Goal: Task Accomplishment & Management: Manage account settings

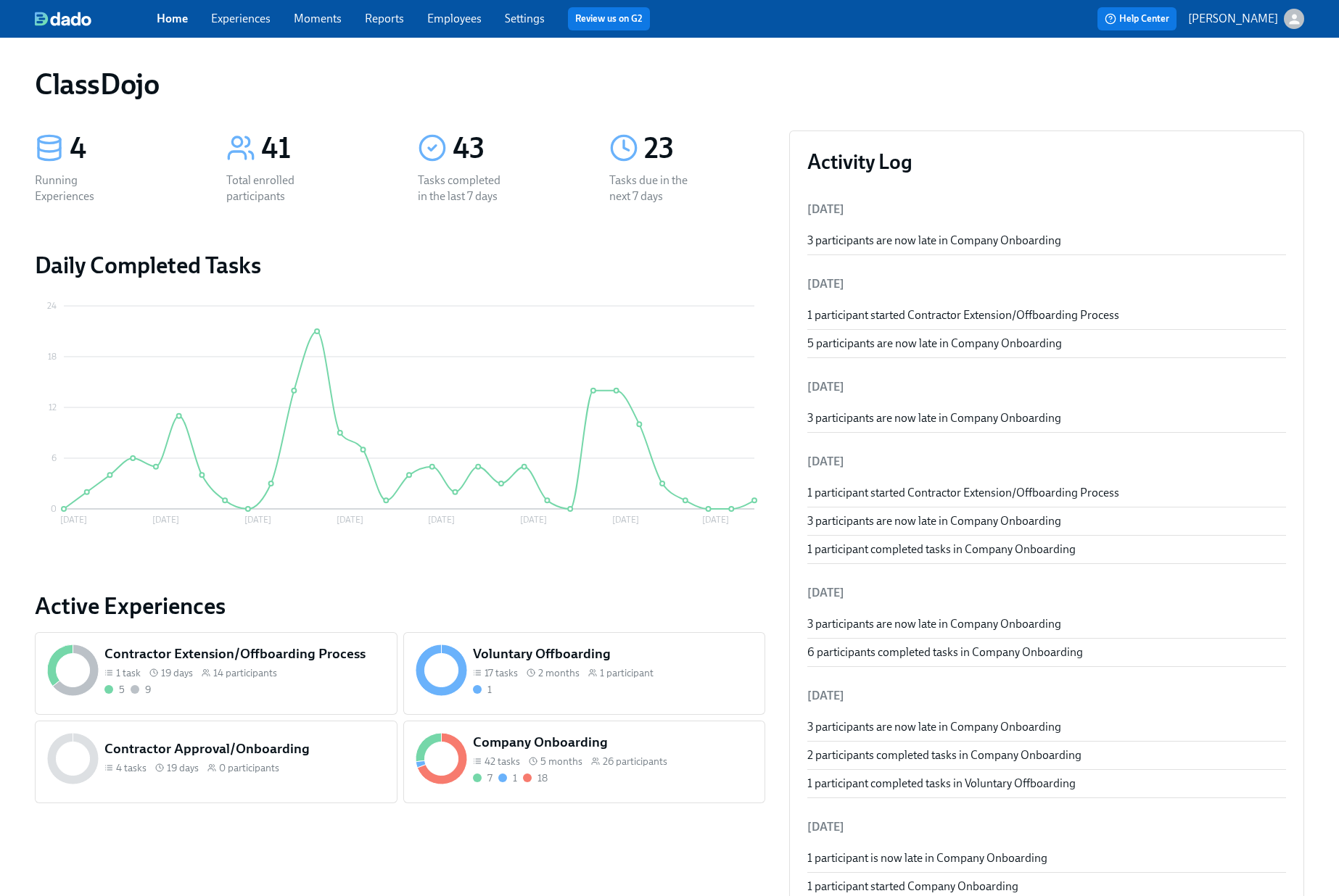
click at [634, 788] on div "Company Onboarding 42 tasks 5 months 26 participants 7 1 18" at bounding box center [584, 762] width 363 height 82
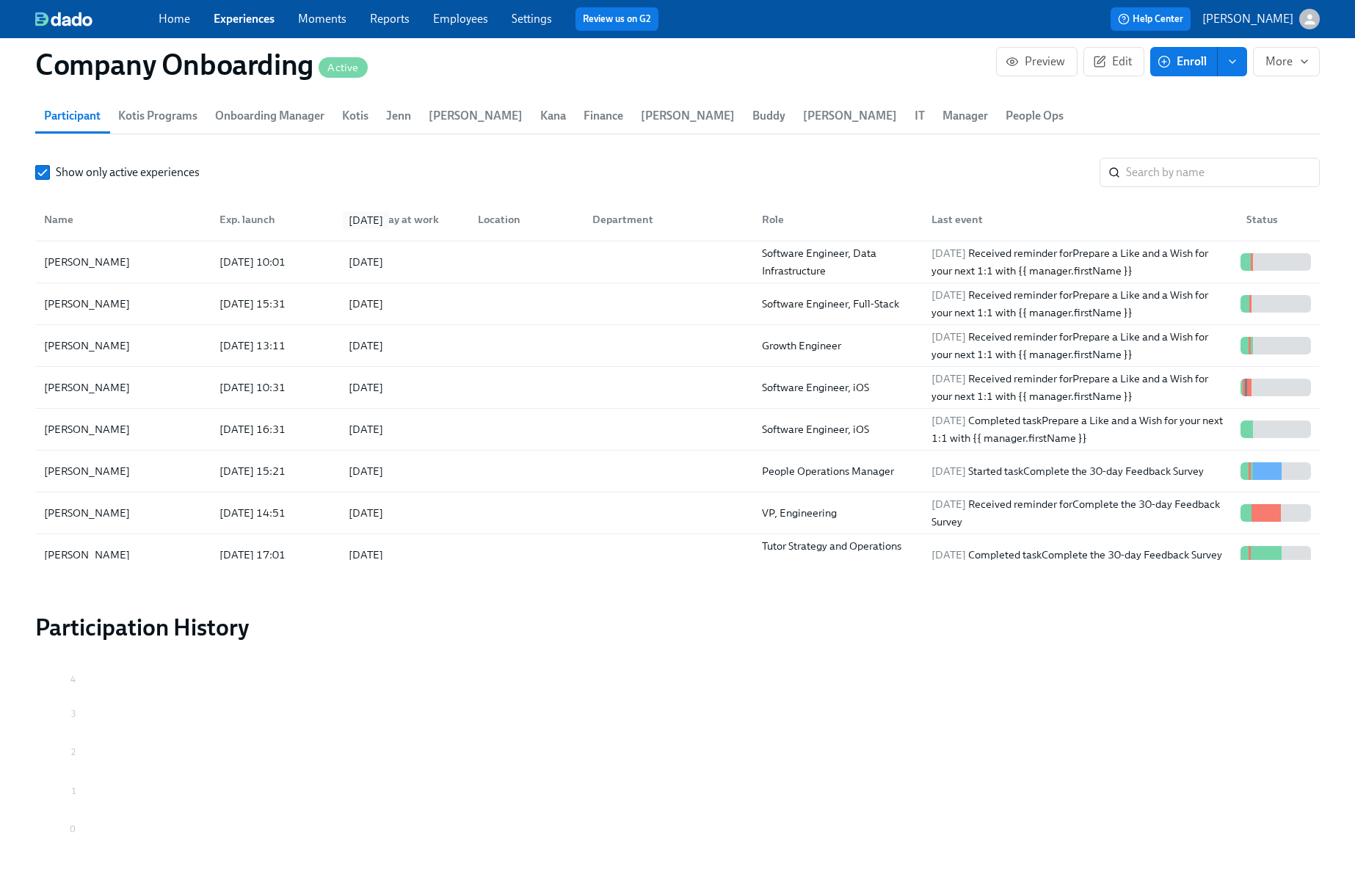
scroll to position [211, 0]
click at [637, 370] on div at bounding box center [665, 384] width 169 height 29
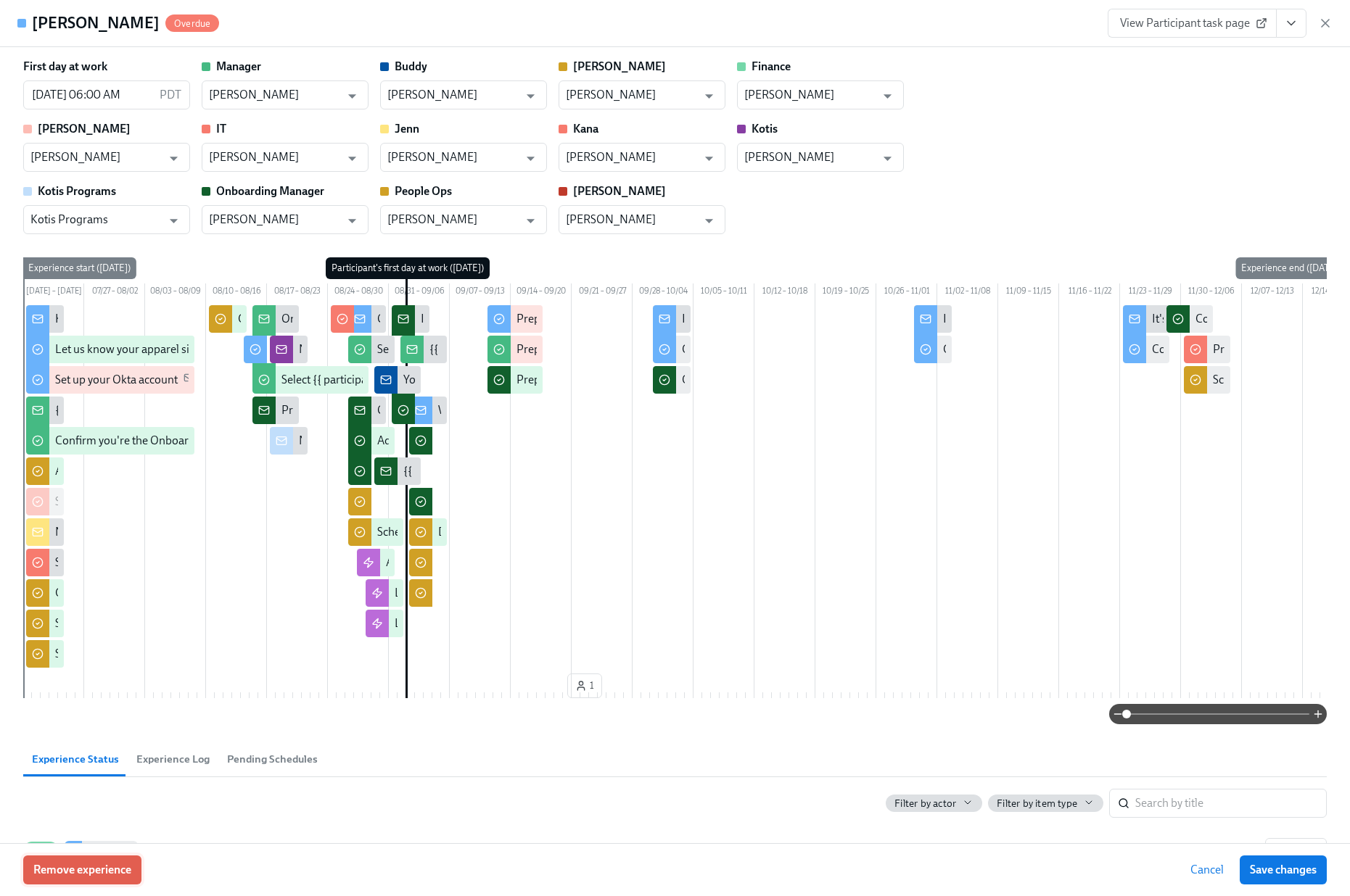
click at [79, 873] on span "Remove experience" at bounding box center [82, 870] width 98 height 15
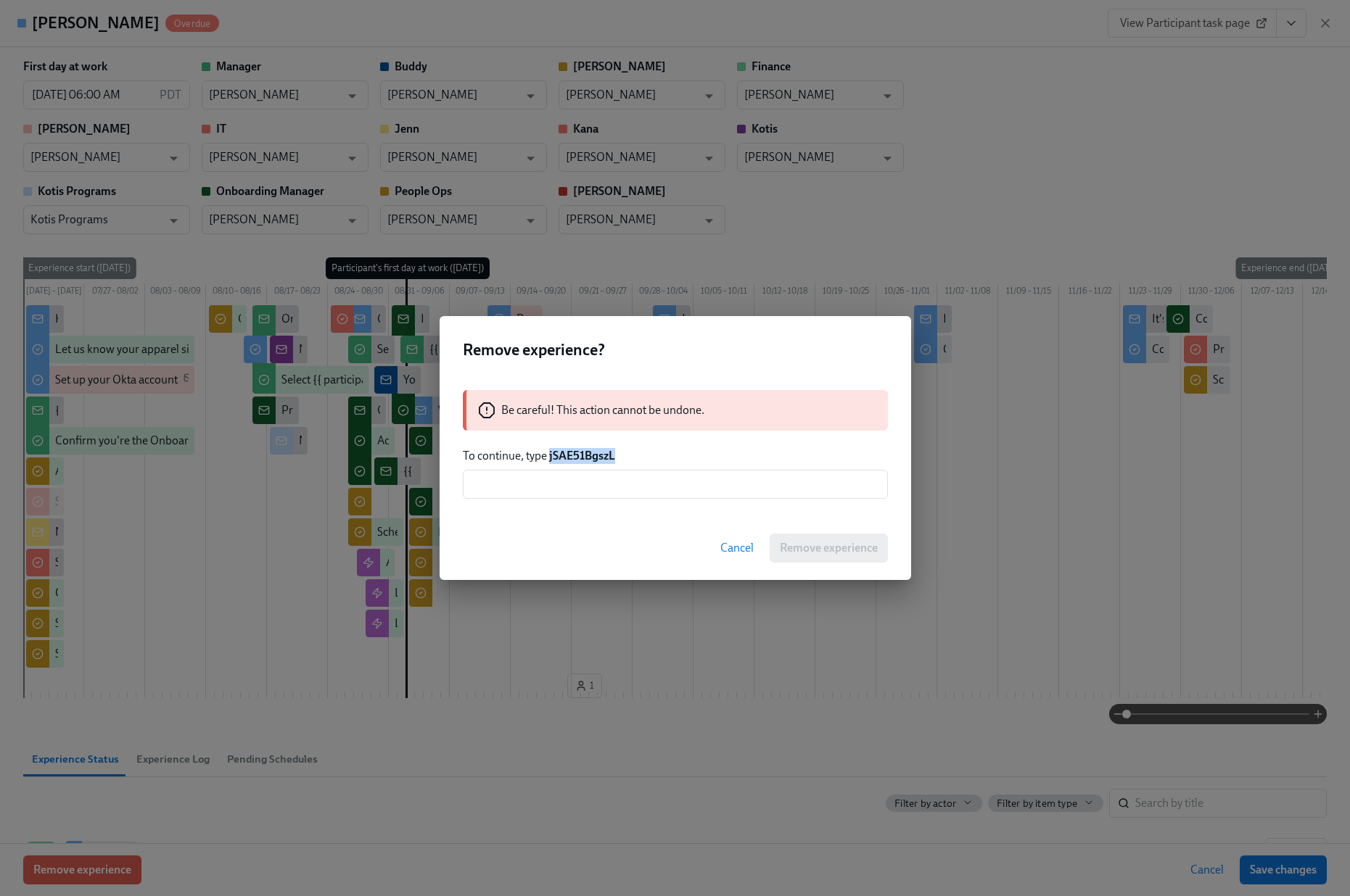
drag, startPoint x: 623, startPoint y: 460, endPoint x: 549, endPoint y: 458, distance: 74.0
click at [549, 458] on p "To continue, type jSAE51BgszL" at bounding box center [675, 456] width 425 height 16
copy strong "jSAE51BgszL"
click at [485, 491] on input "text" at bounding box center [675, 484] width 425 height 29
paste input "jSAE51BgszL"
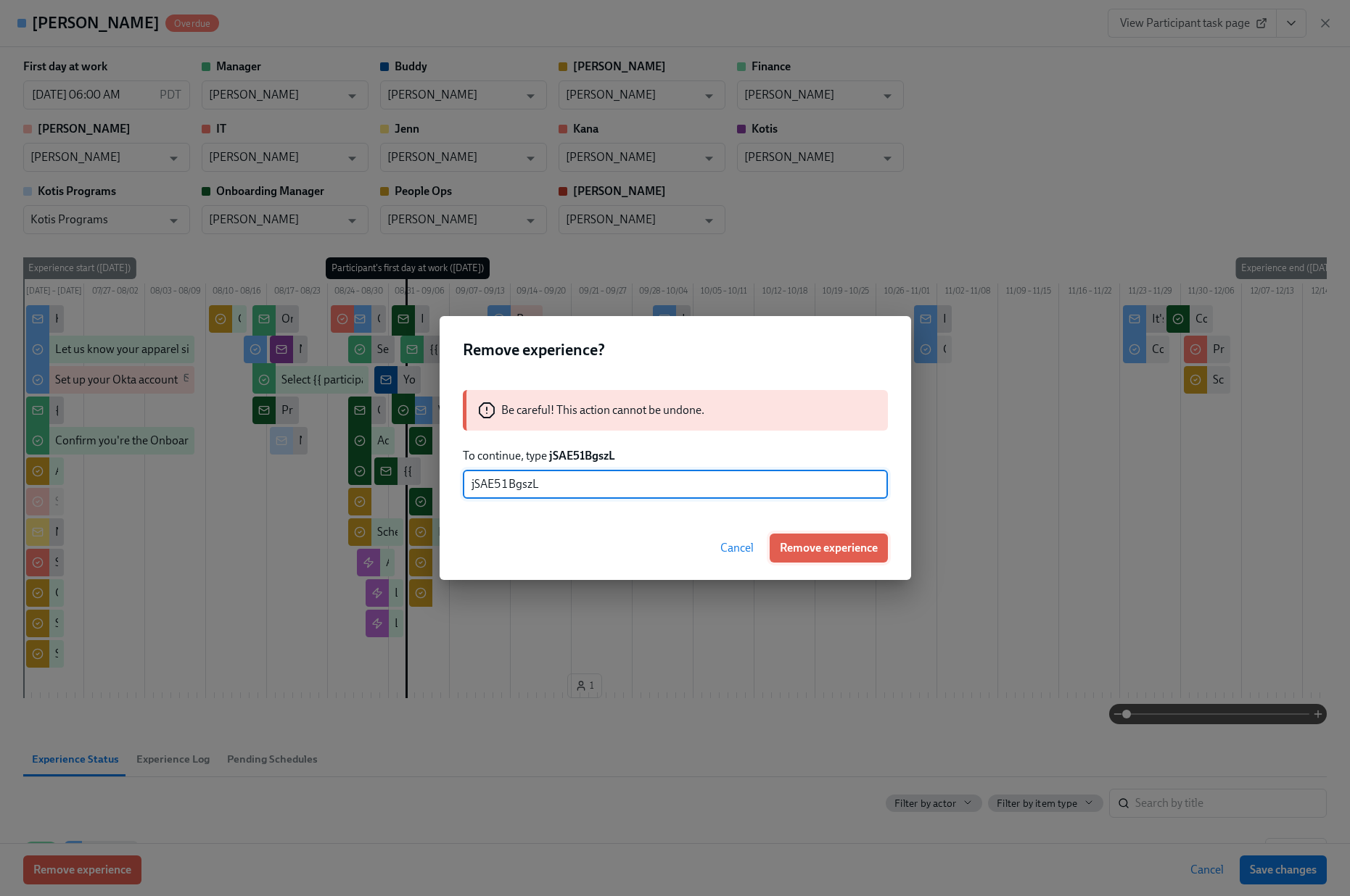
type input "jSAE51BgszL"
click at [858, 554] on span "Remove experience" at bounding box center [829, 548] width 98 height 15
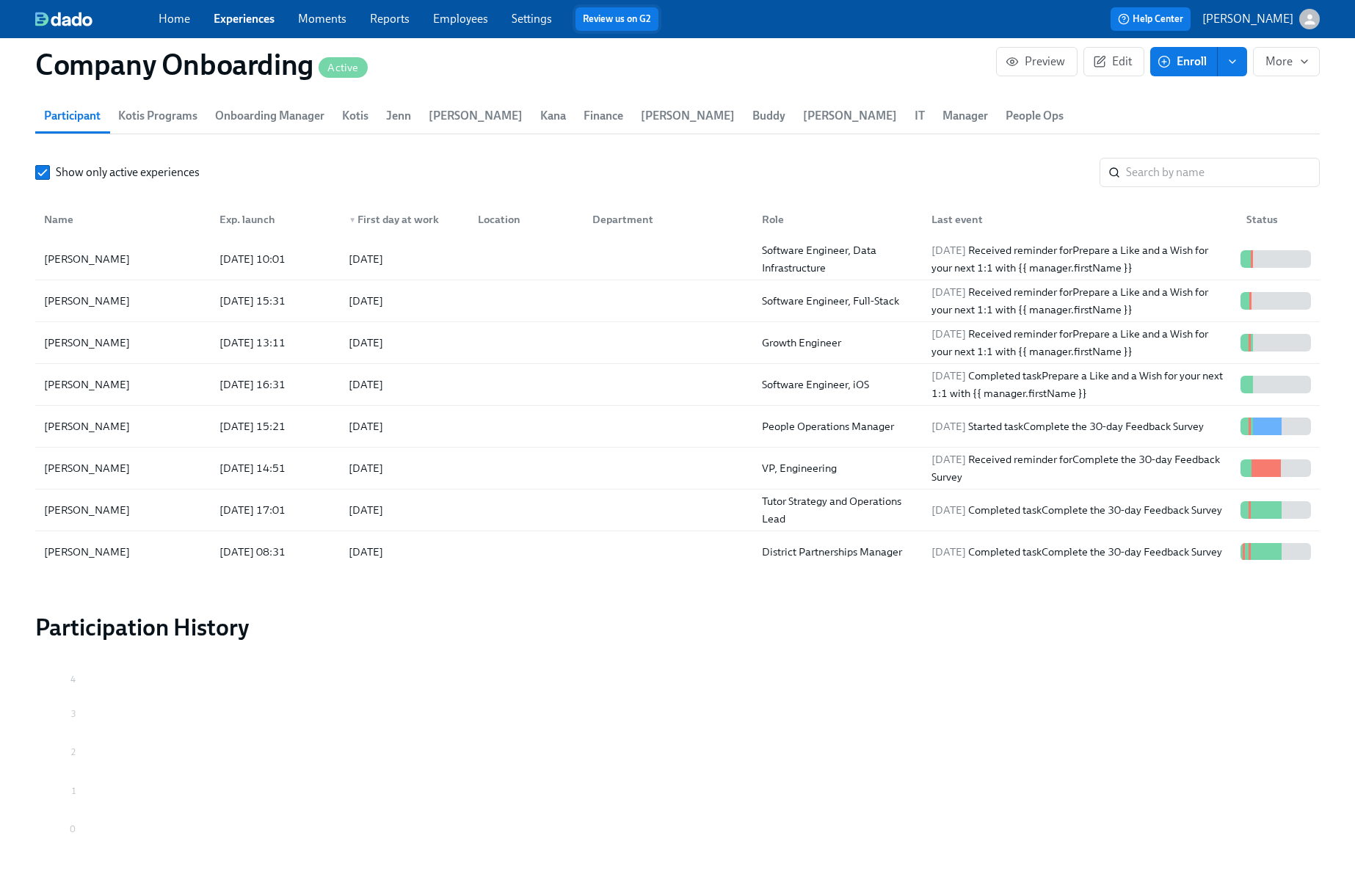
scroll to position [0, 31451]
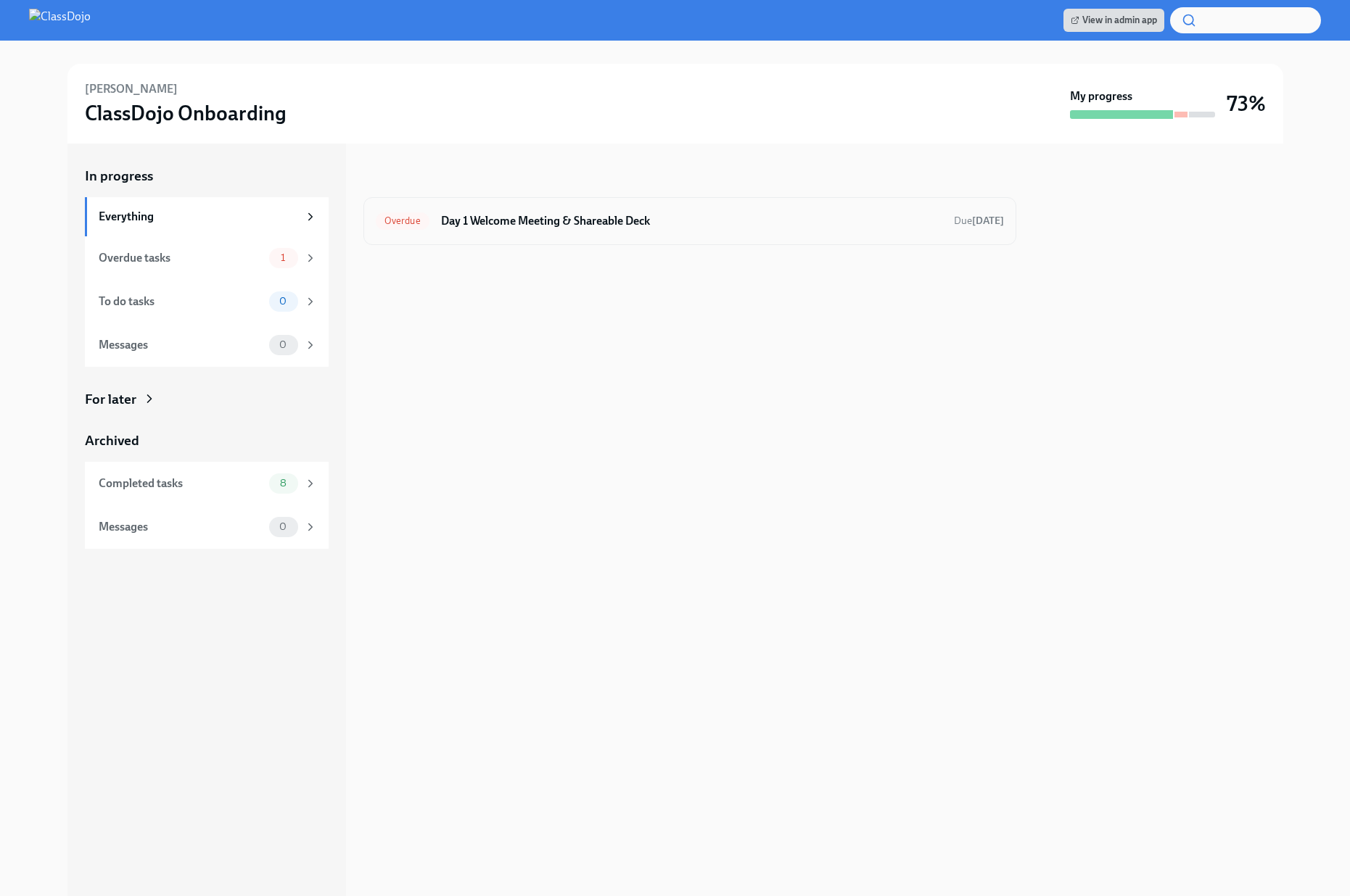
click at [655, 224] on h6 "Day 1 Welcome Meeting & Shareable Deck" at bounding box center [692, 221] width 501 height 16
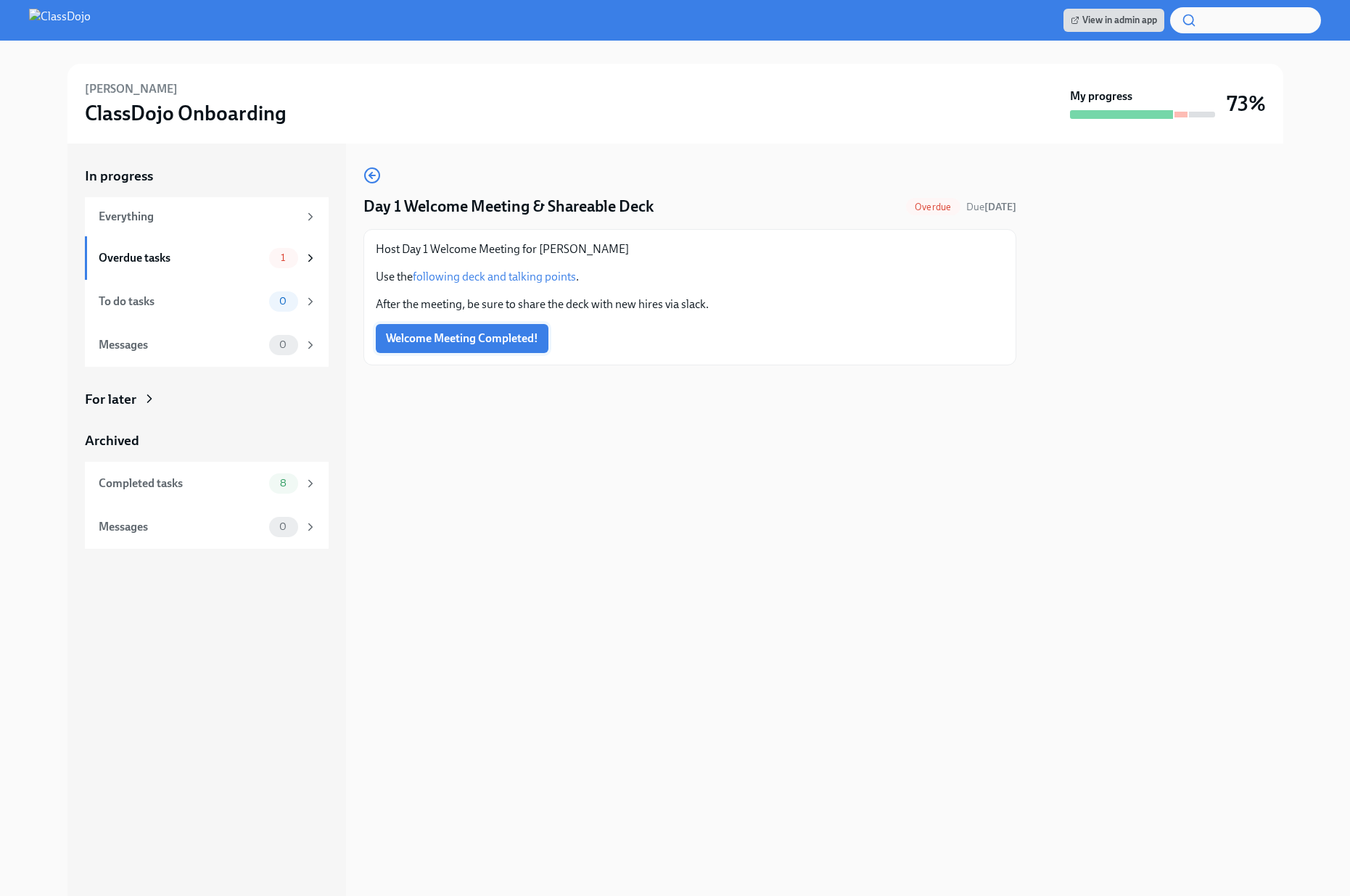
click at [473, 345] on span "Welcome Meeting Completed!" at bounding box center [462, 338] width 153 height 15
